Goal: Task Accomplishment & Management: Complete application form

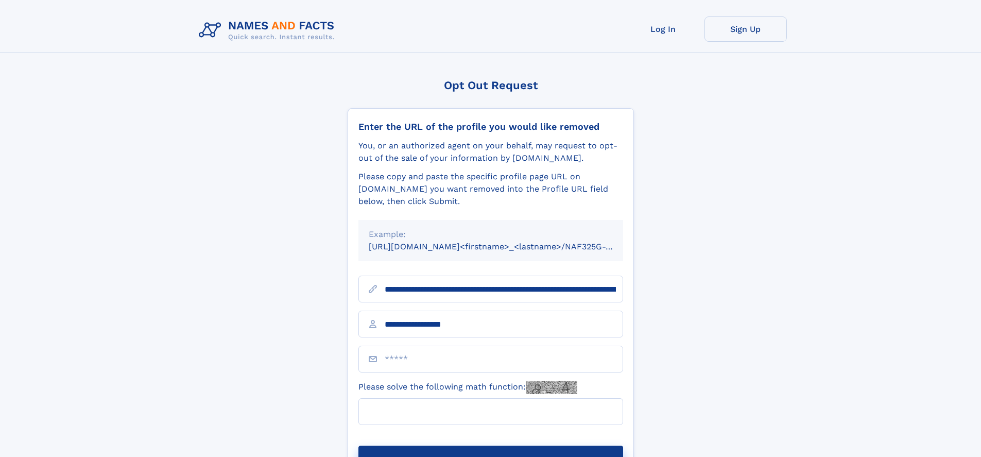
type input "**********"
type input "*"
click at [490, 446] on button "Submit Opt Out Request" at bounding box center [490, 462] width 265 height 33
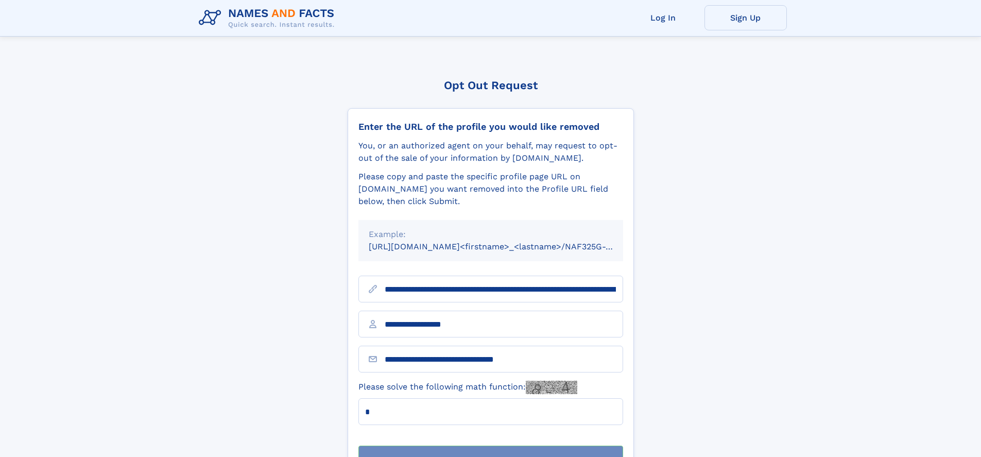
scroll to position [33, 0]
